Goal: Check status: Check status

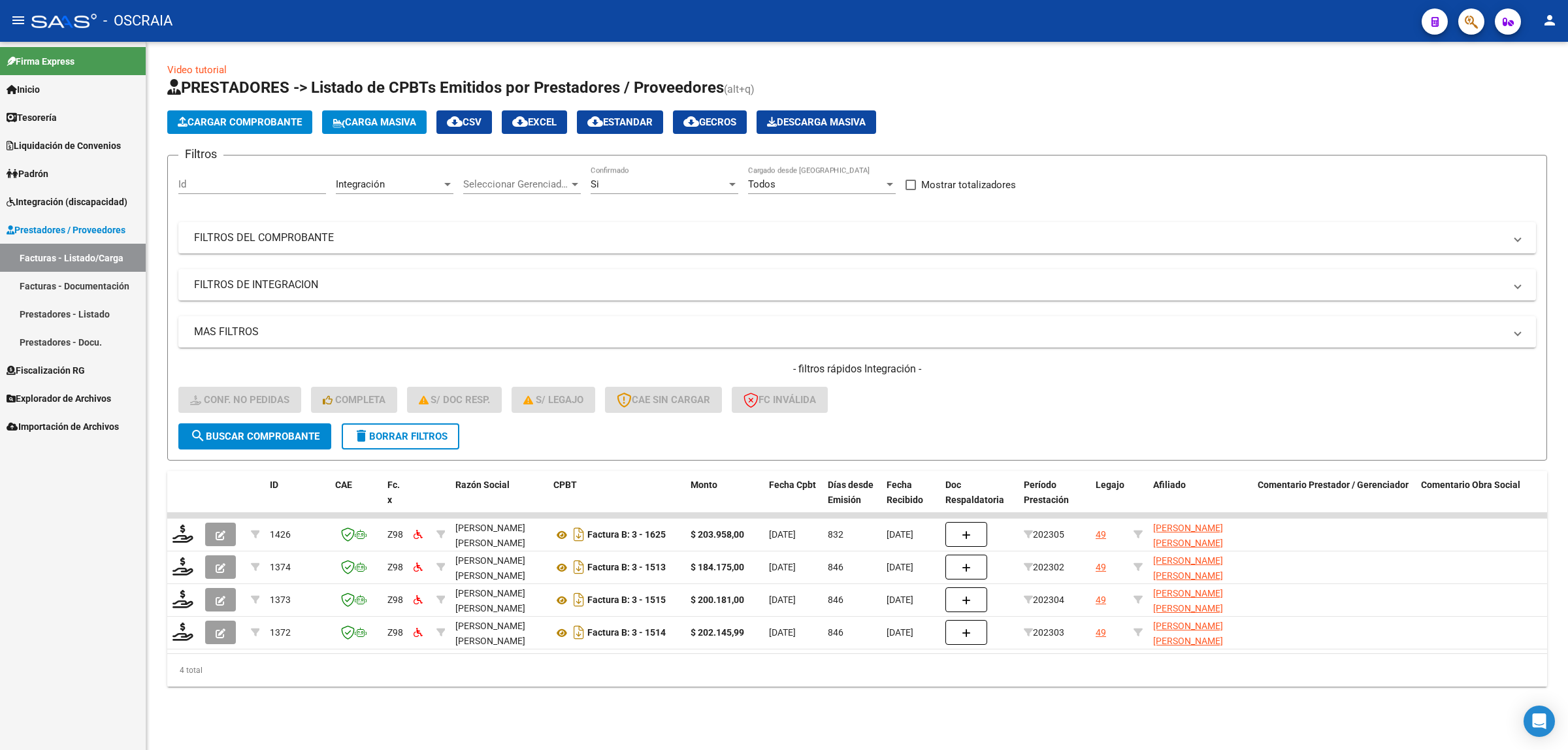
click at [1464, 23] on button "button" at bounding box center [1471, 21] width 26 height 26
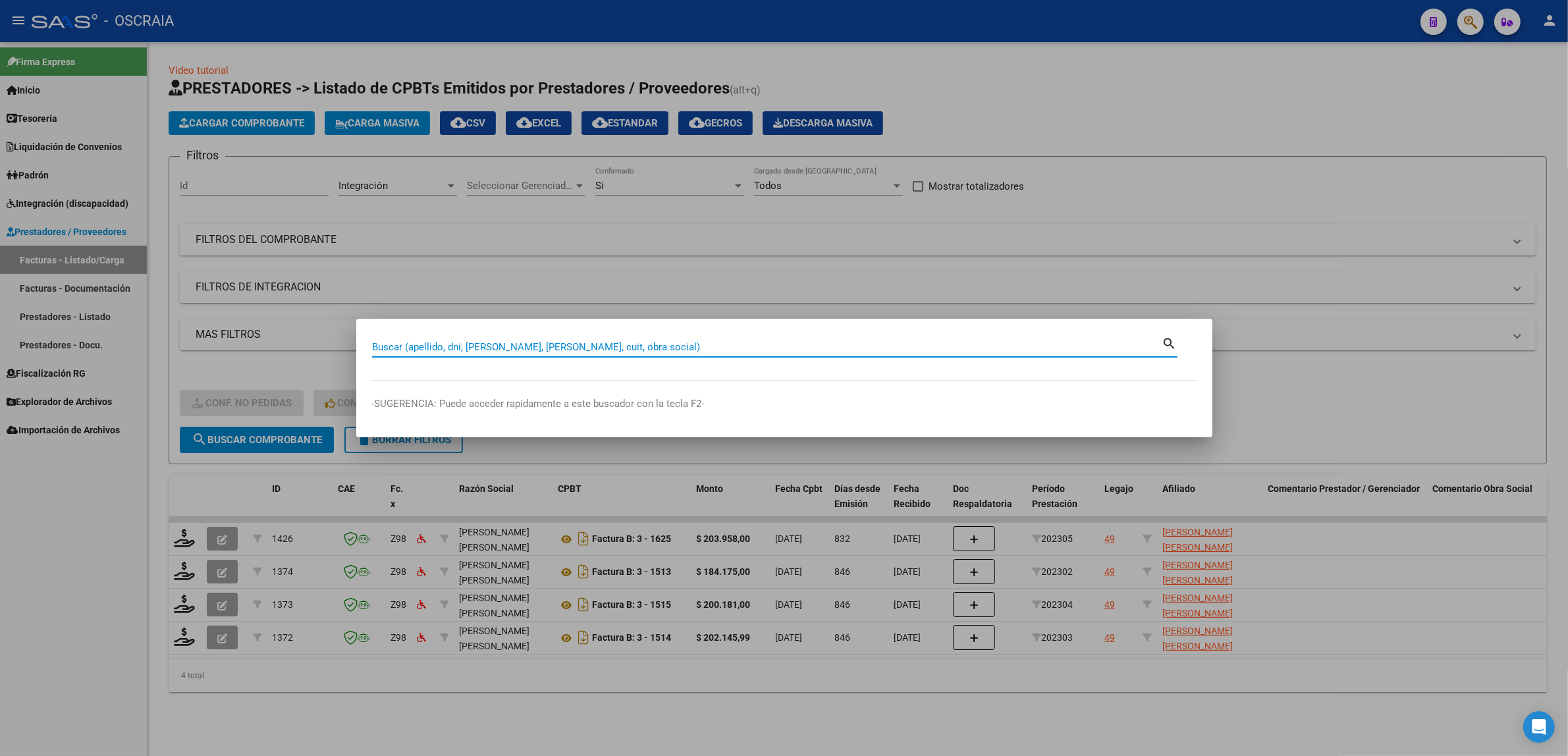
paste input "21933837"
type input "21933837"
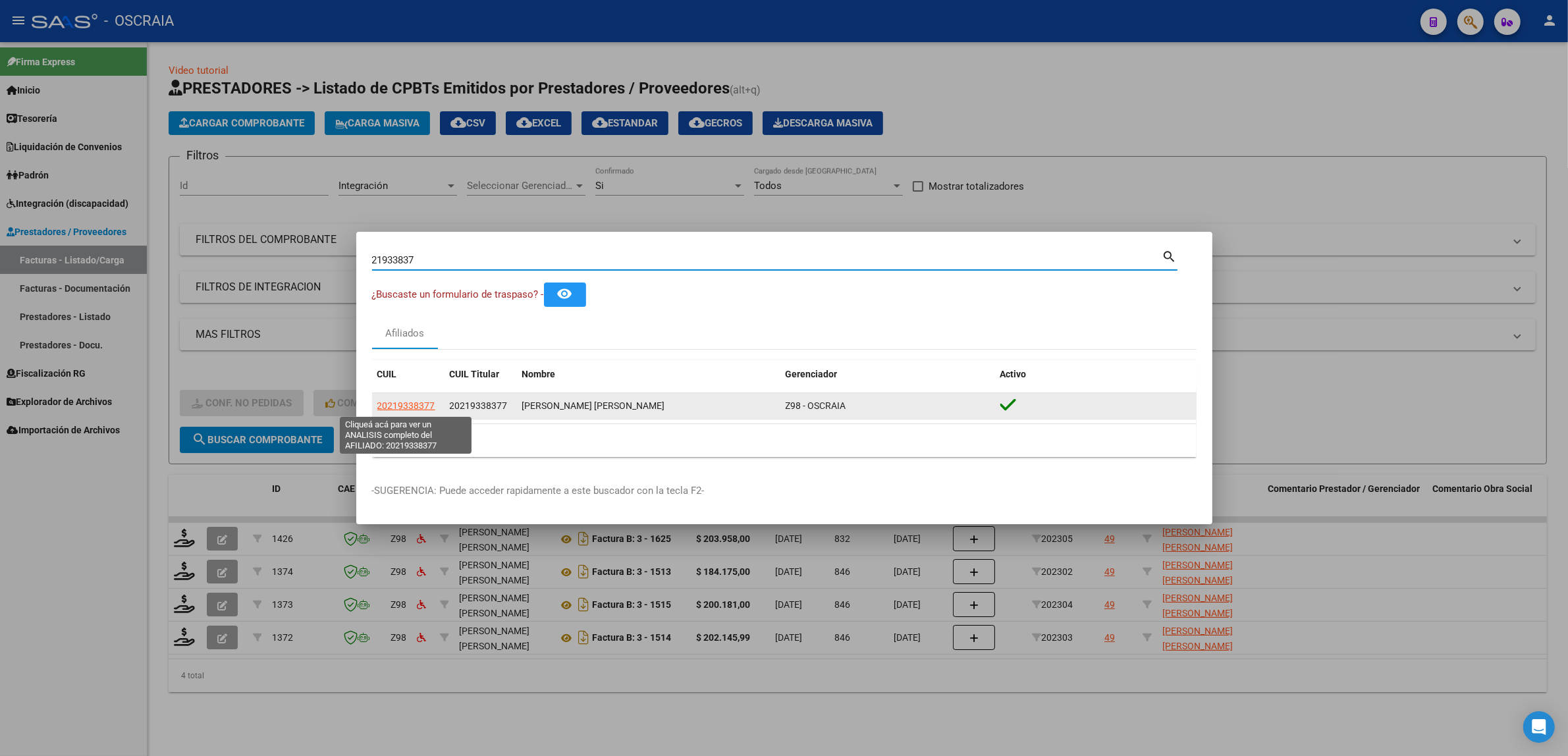
click at [407, 410] on span "20219338377" at bounding box center [406, 405] width 58 height 10
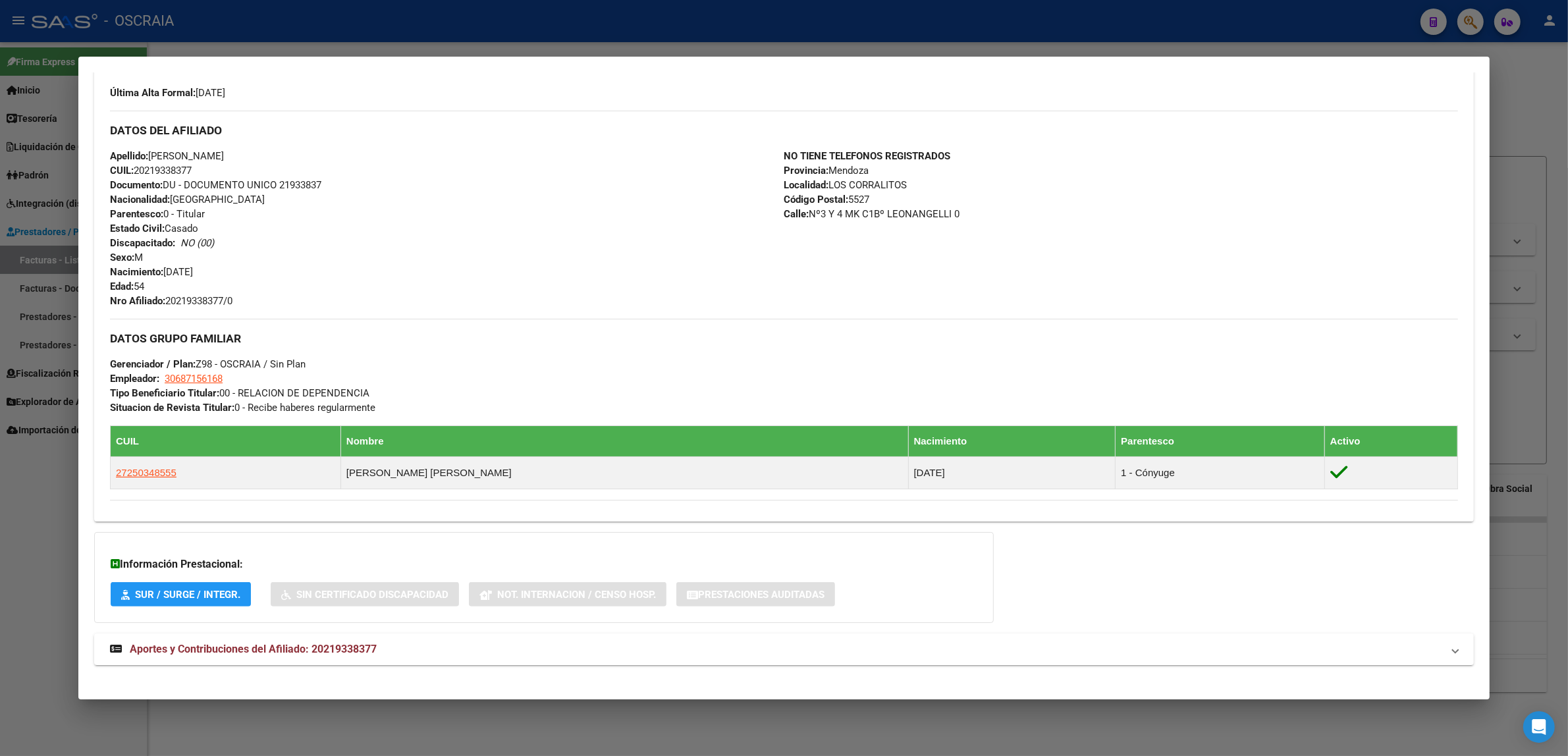
scroll to position [370, 0]
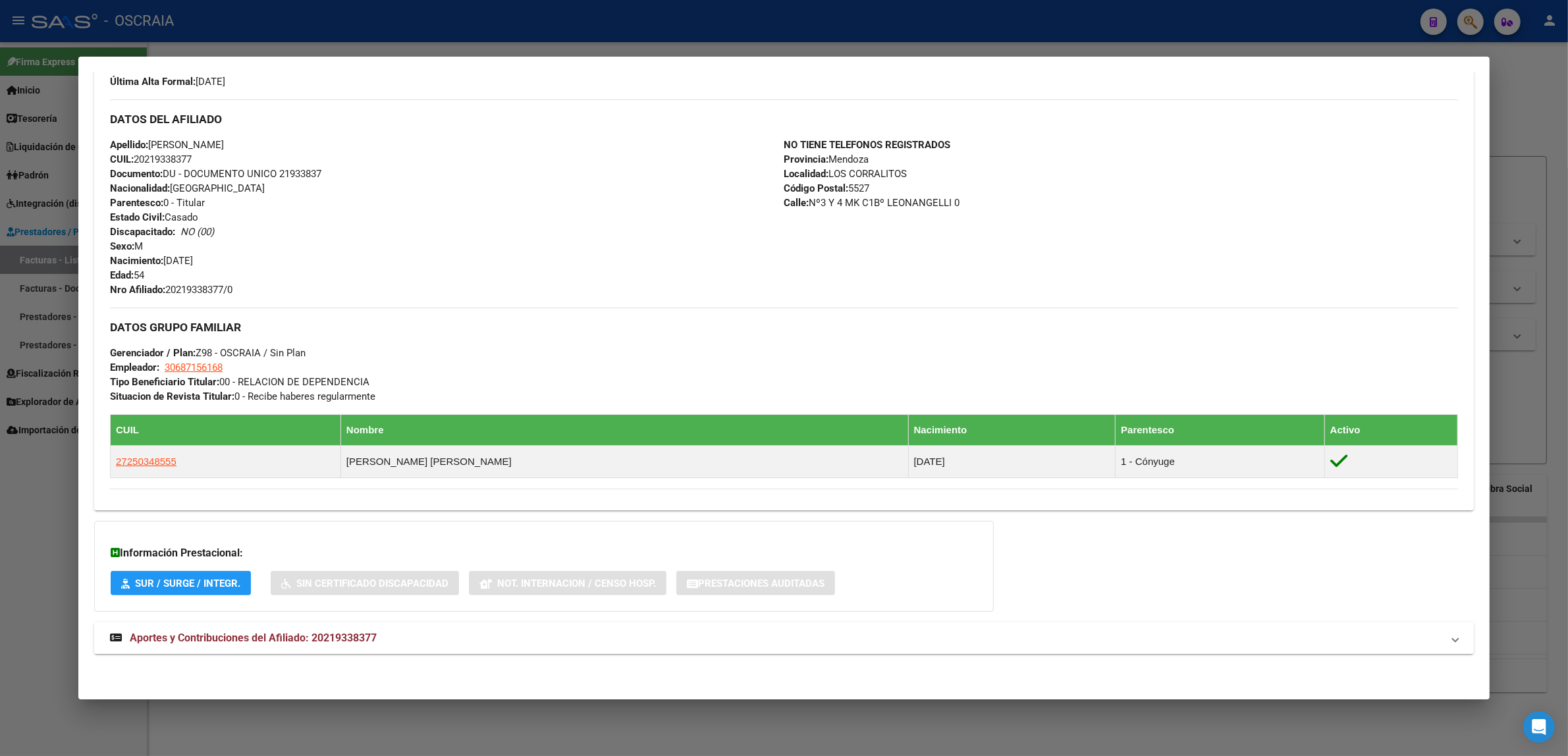
click at [343, 650] on mat-expansion-panel-header "Aportes y Contribuciones del Afiliado: 20219338377" at bounding box center [784, 638] width 1379 height 32
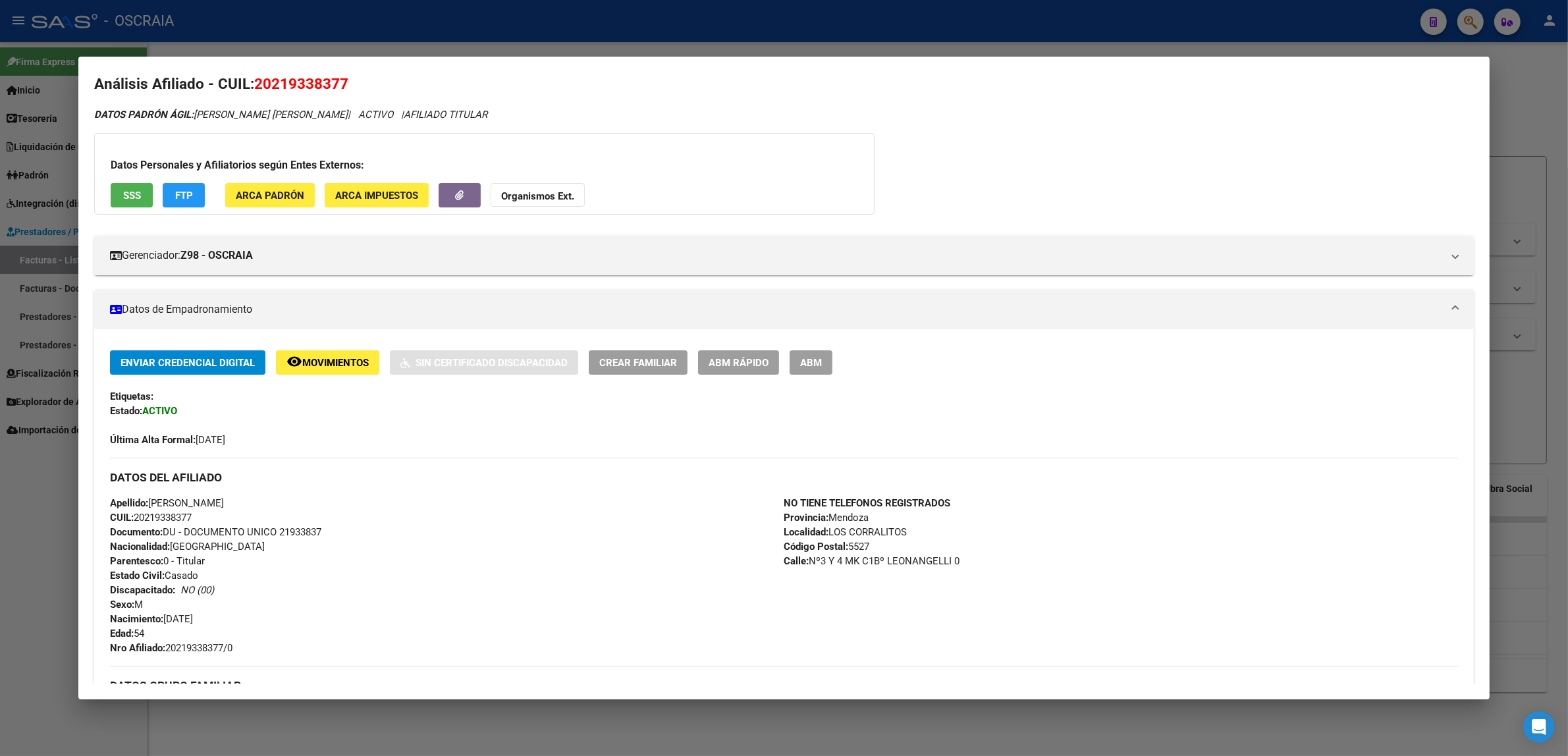
scroll to position [0, 0]
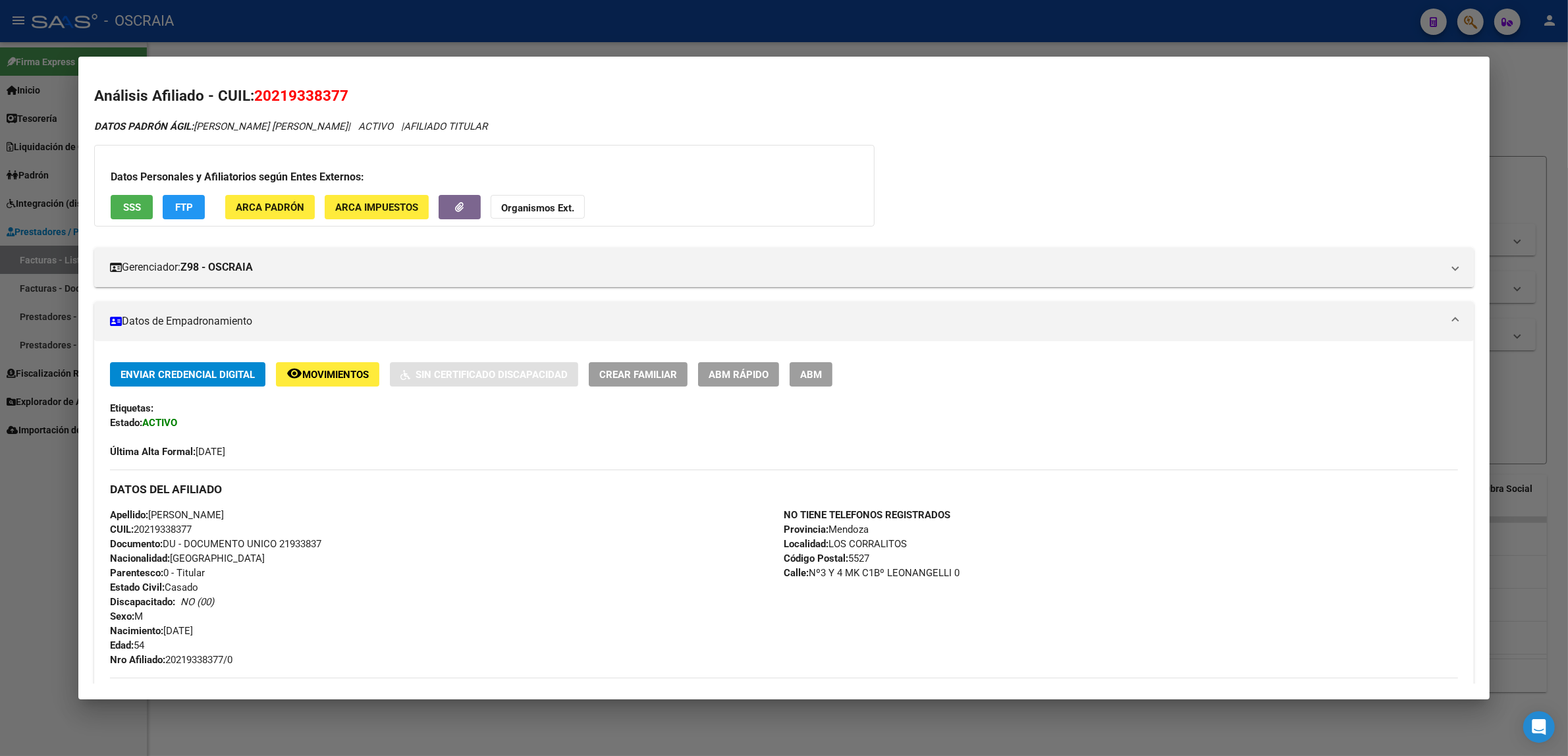
click at [314, 90] on span "20219338377" at bounding box center [301, 96] width 94 height 17
copy span "20219338377"
click at [423, 78] on mat-dialog-content "Análisis Afiliado - CUIL: 20219338377 DATOS [PERSON_NAME] ÁGIL: [PERSON_NAME] […" at bounding box center [784, 377] width 1411 height 611
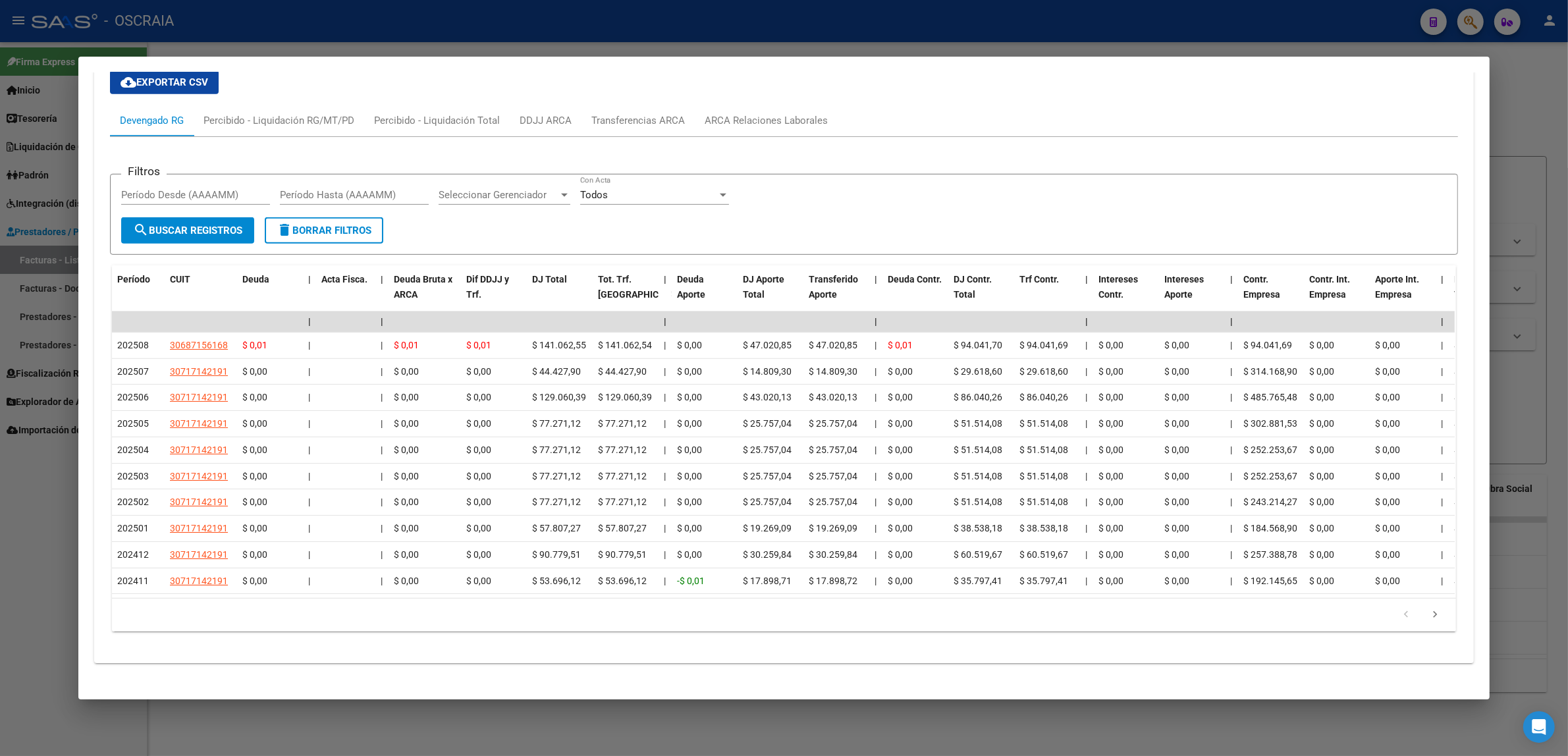
scroll to position [1016, 0]
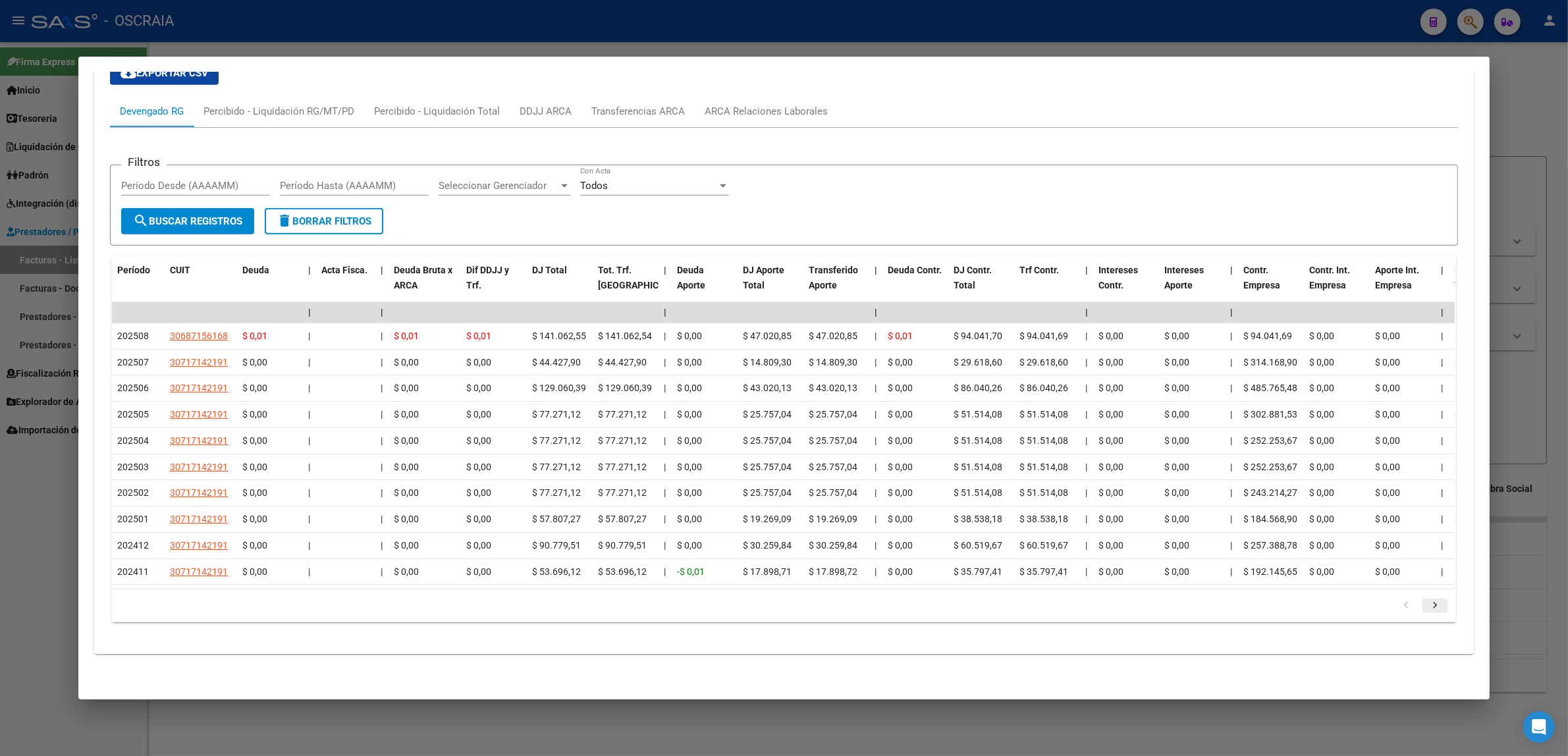
click at [1438, 603] on link "go to next page" at bounding box center [1435, 605] width 25 height 14
